Goal: Task Accomplishment & Management: Manage account settings

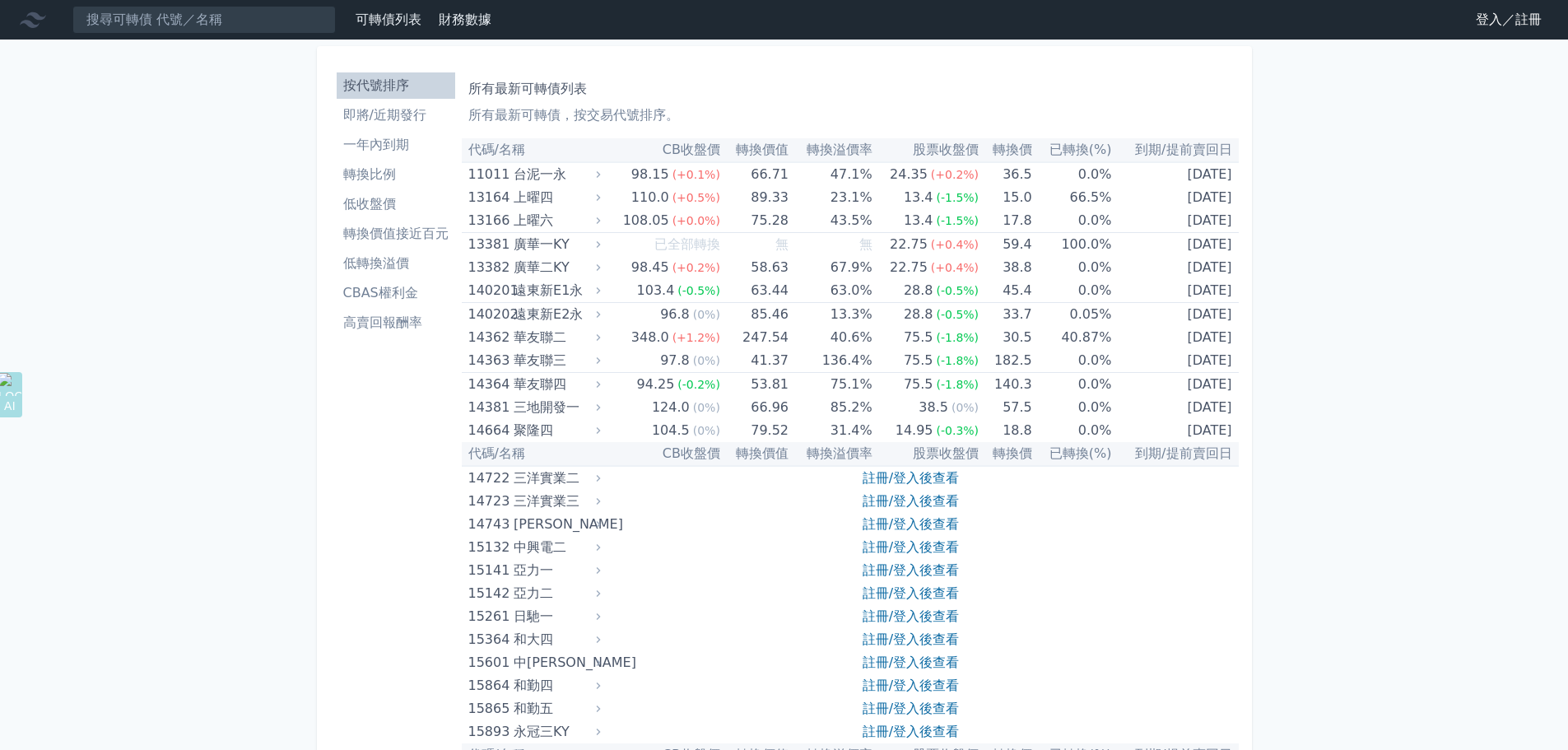
click at [1487, 26] on link "登入／註冊" at bounding box center [1508, 19] width 92 height 27
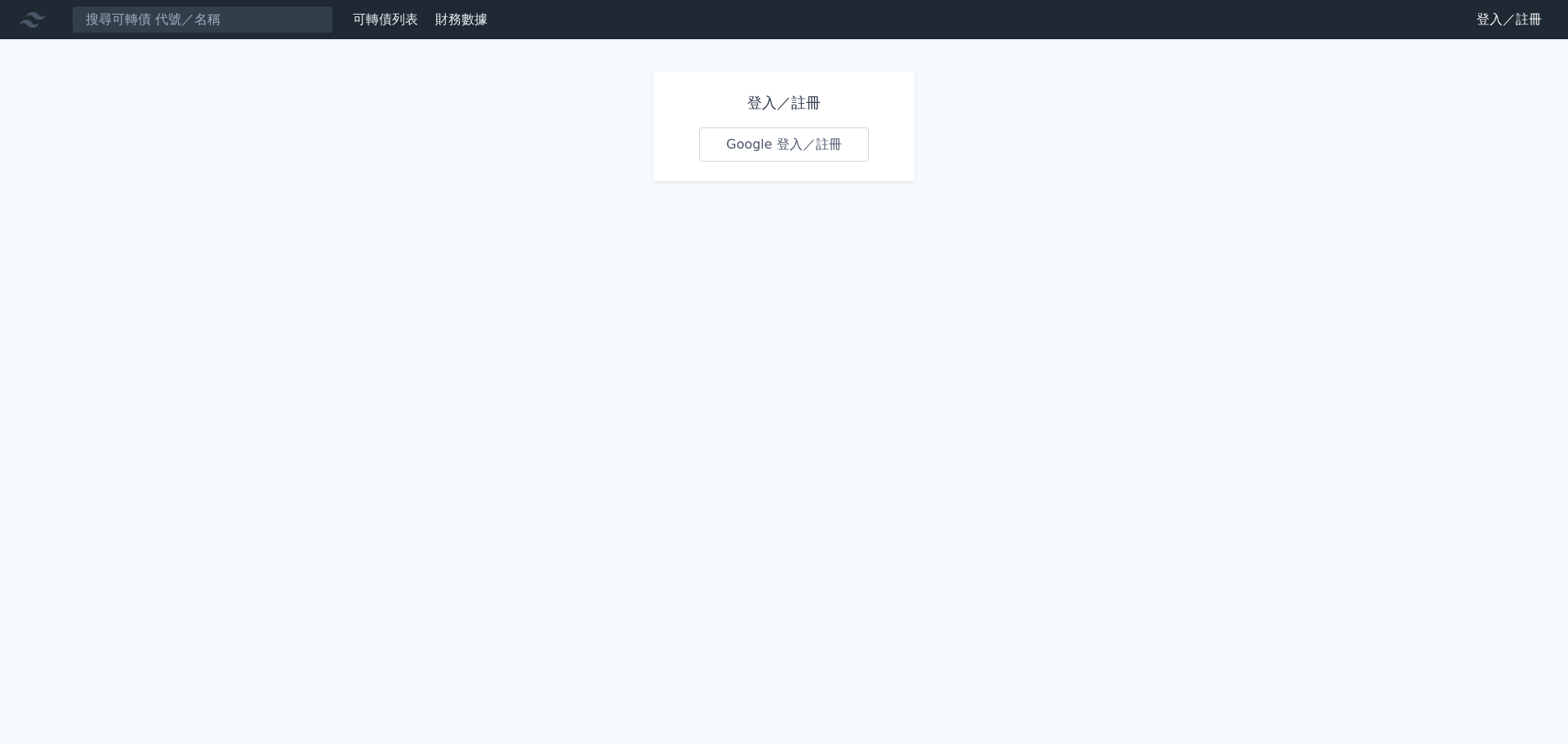
click at [726, 140] on link "Google 登入／註冊" at bounding box center [784, 145] width 170 height 35
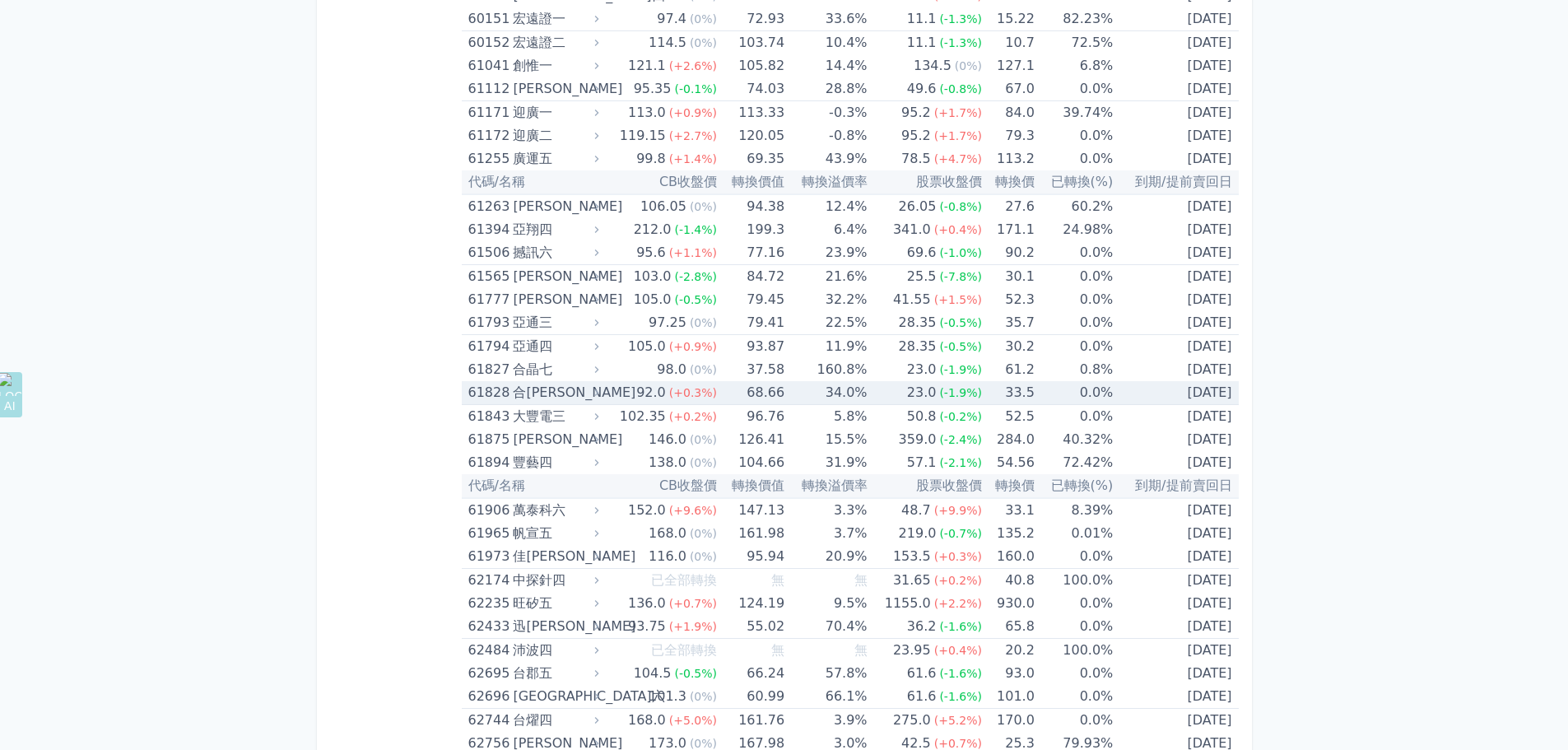
scroll to position [6584, 0]
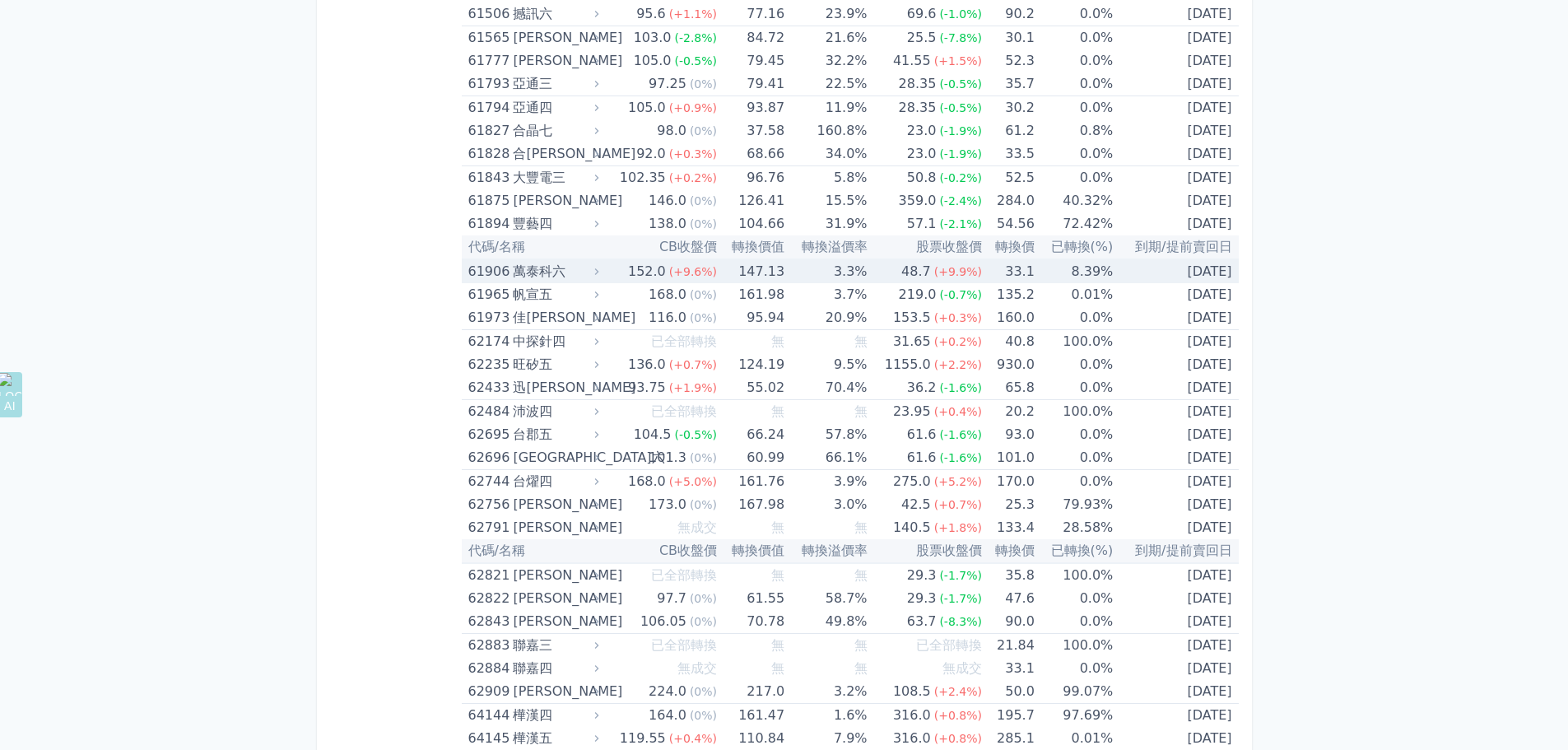
click at [494, 269] on div "61906" at bounding box center [488, 271] width 41 height 23
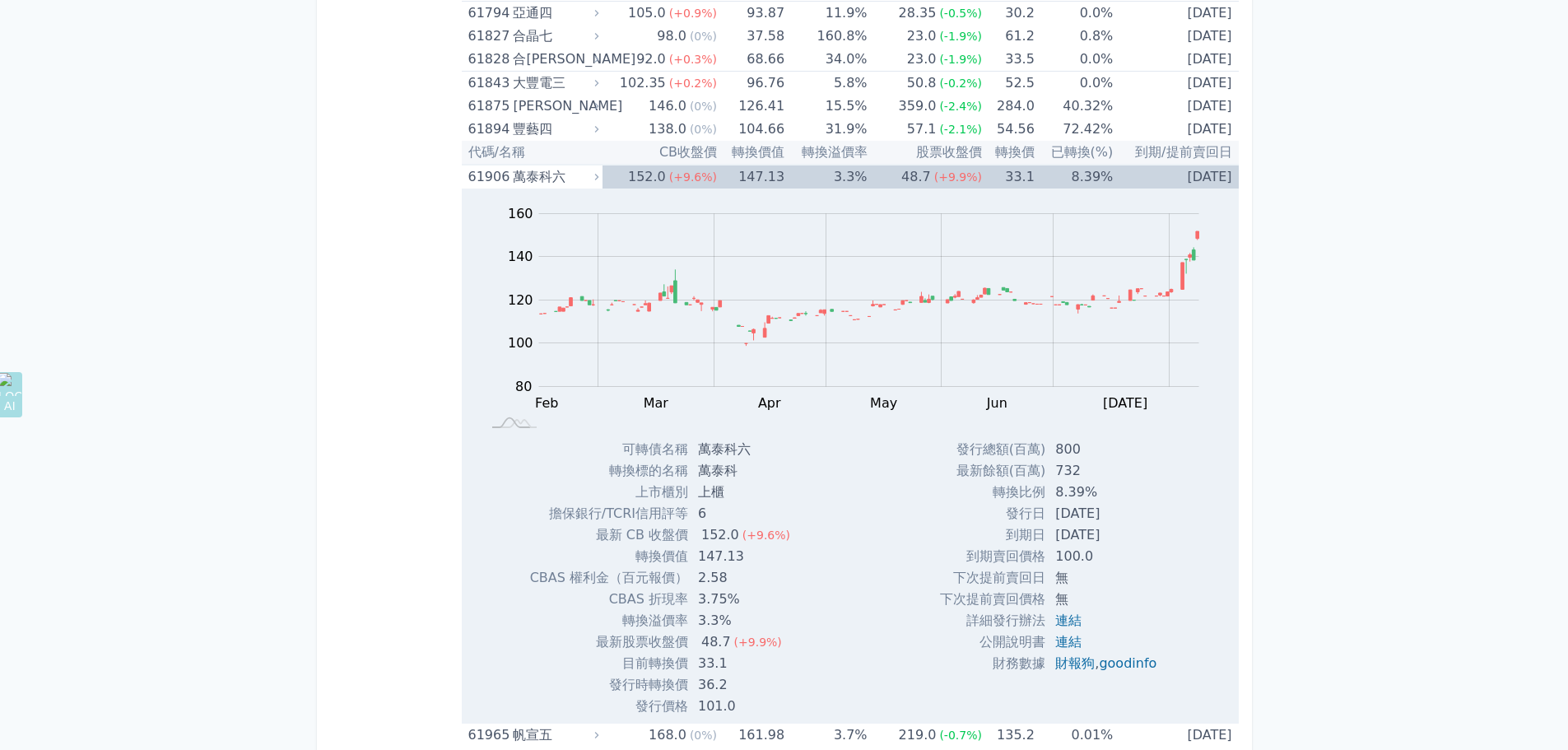
scroll to position [6830, 0]
